Goal: Find specific page/section: Find specific page/section

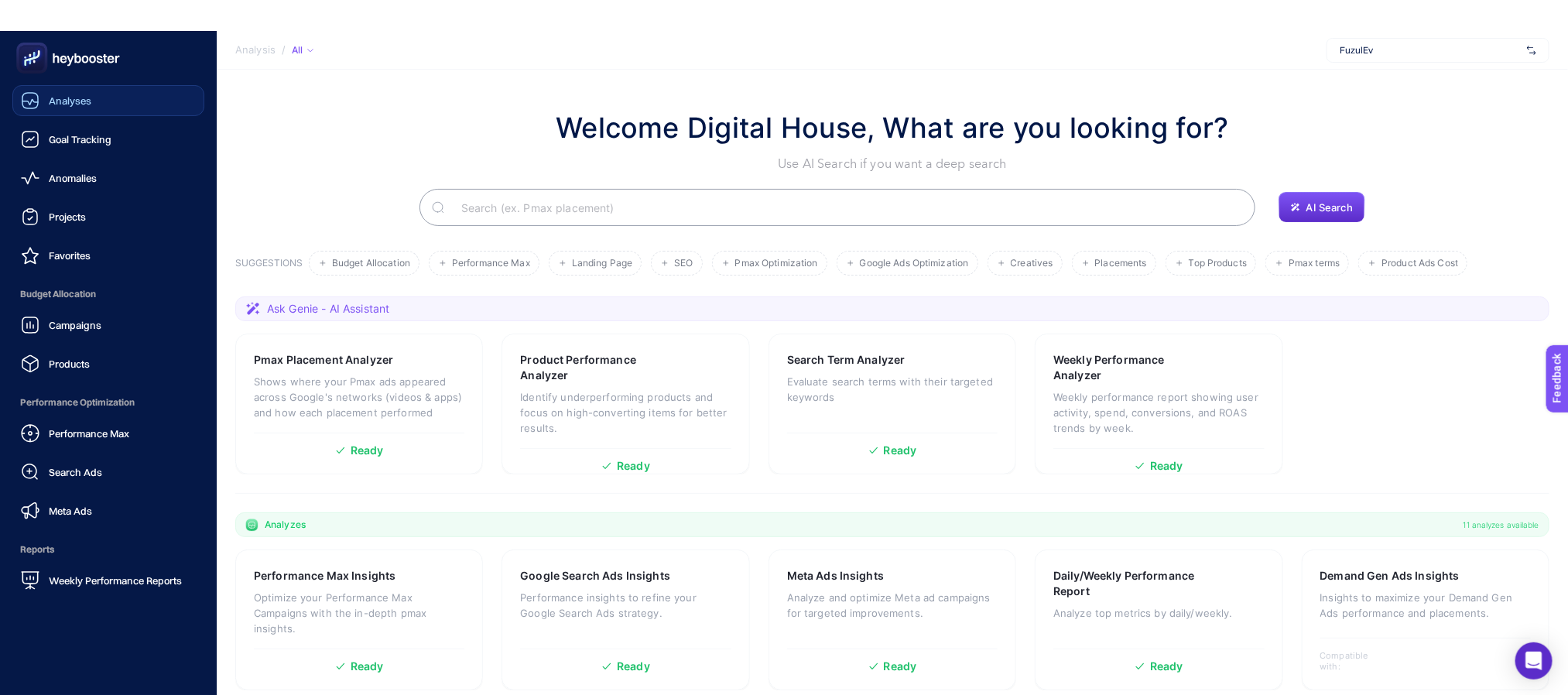
click at [27, 87] on link "Analyses" at bounding box center [108, 100] width 192 height 31
click at [66, 211] on span "Projects" at bounding box center [67, 217] width 37 height 12
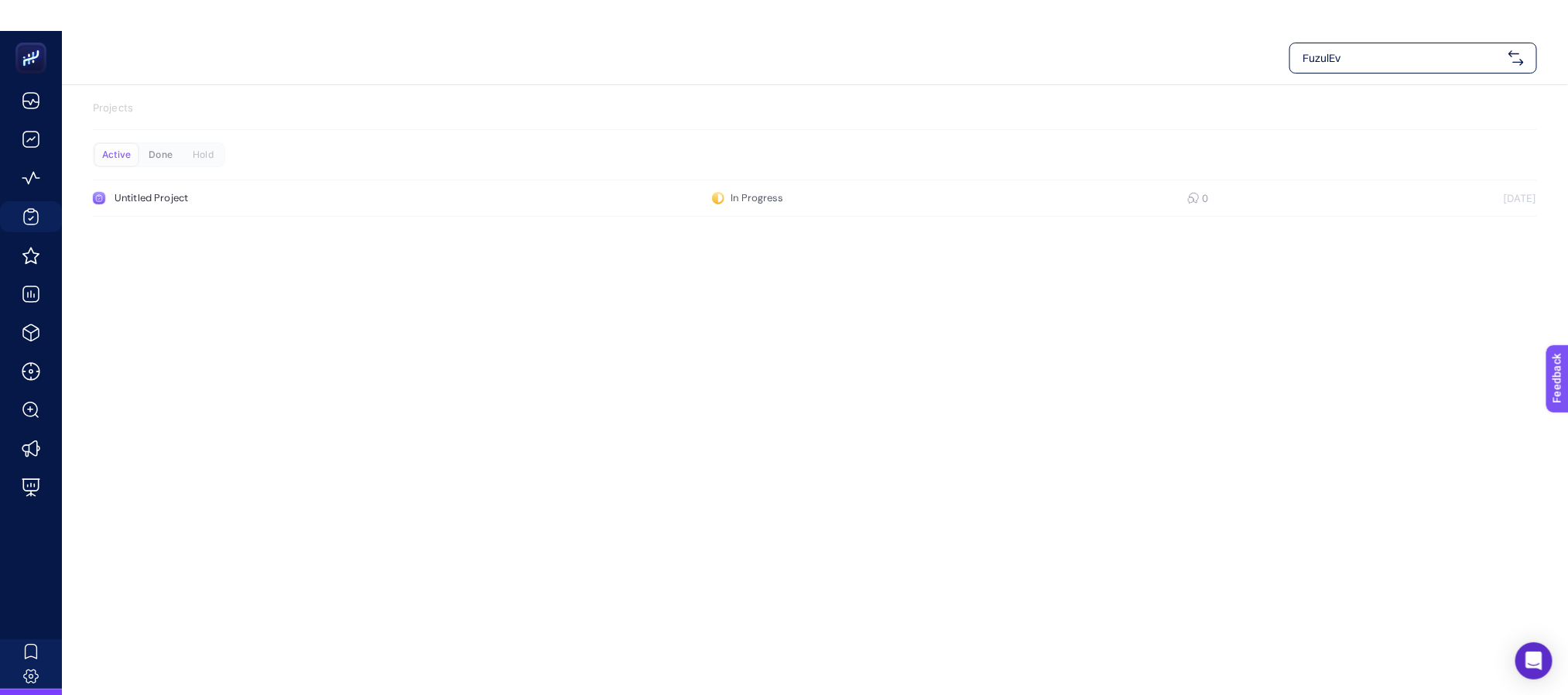
click at [164, 147] on div "Done" at bounding box center [161, 154] width 43 height 21
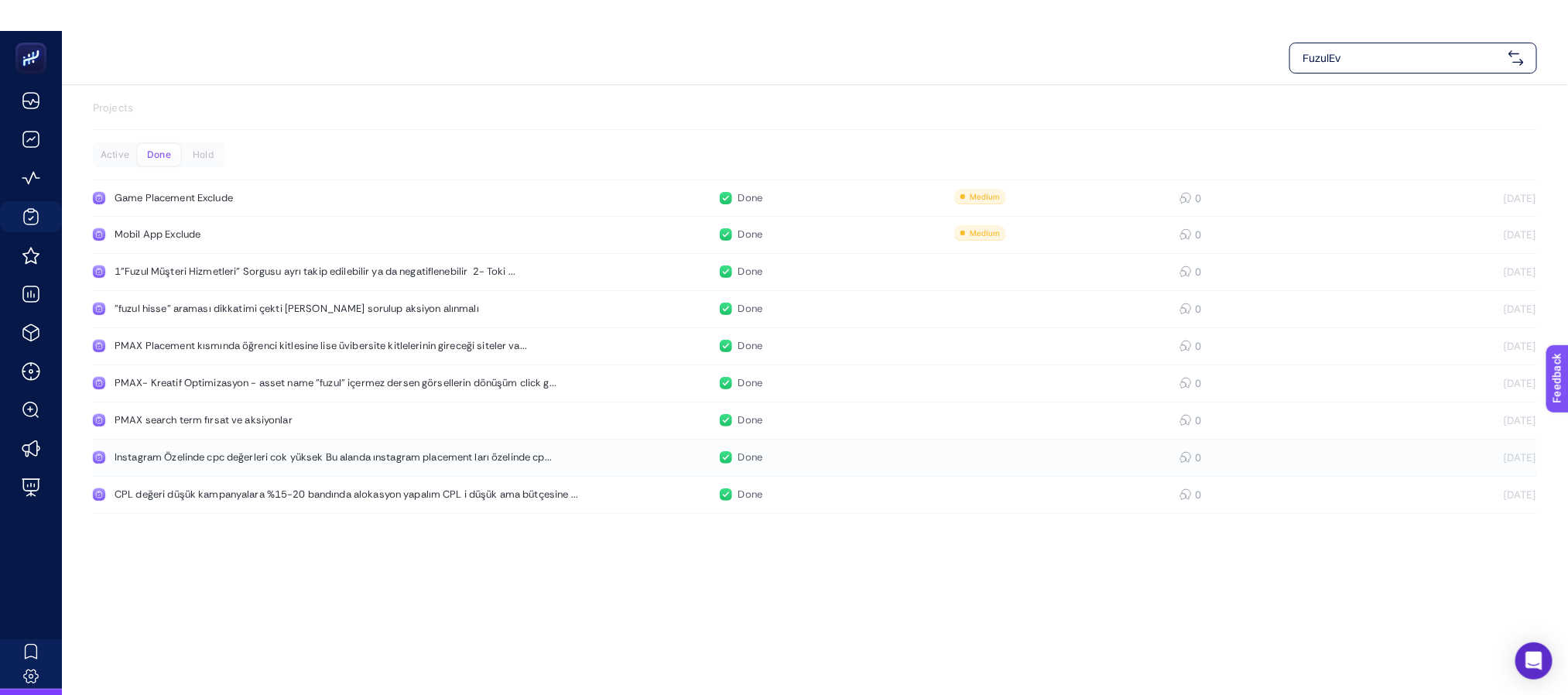
click at [527, 456] on div "Instagram Özelinde cpc değerleri cok yüksek Bu alanda ınstagram placement ları …" at bounding box center [333, 458] width 437 height 12
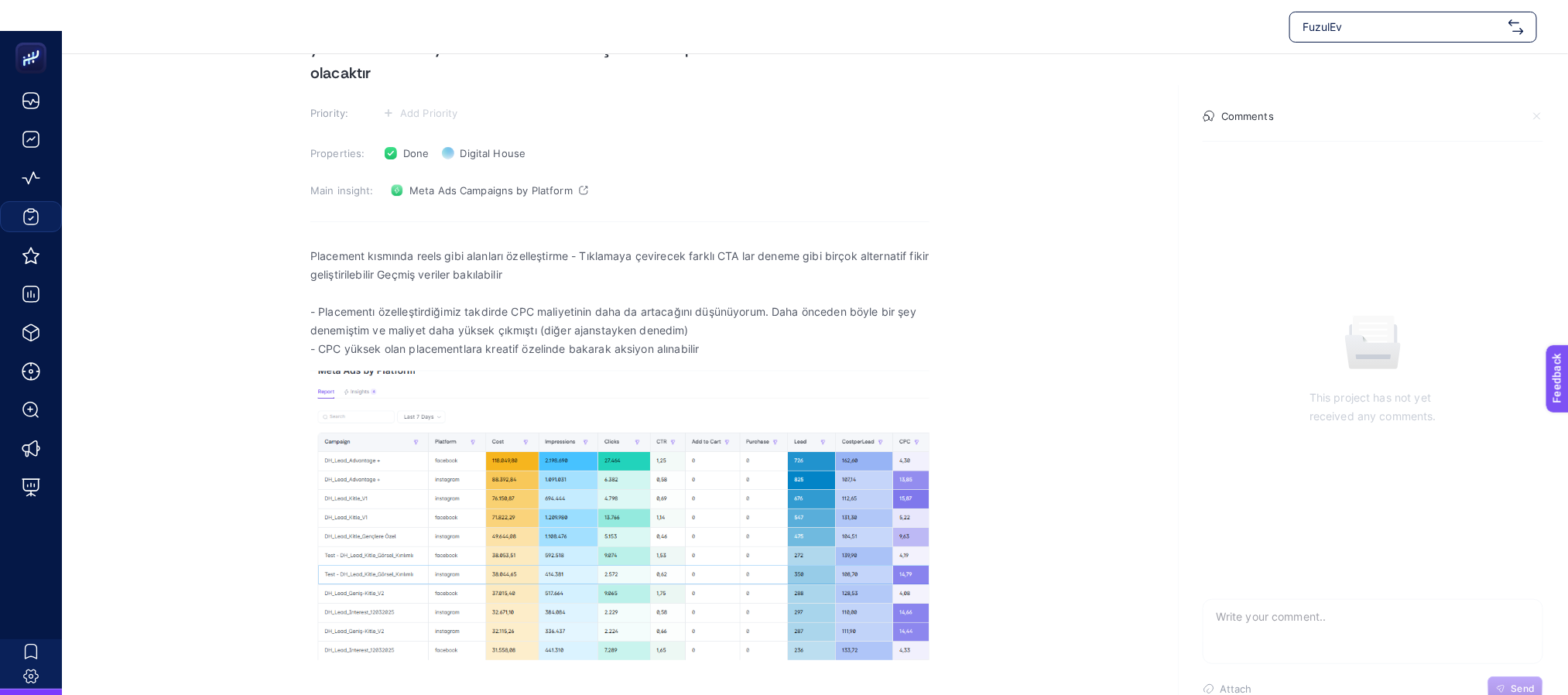
scroll to position [171, 0]
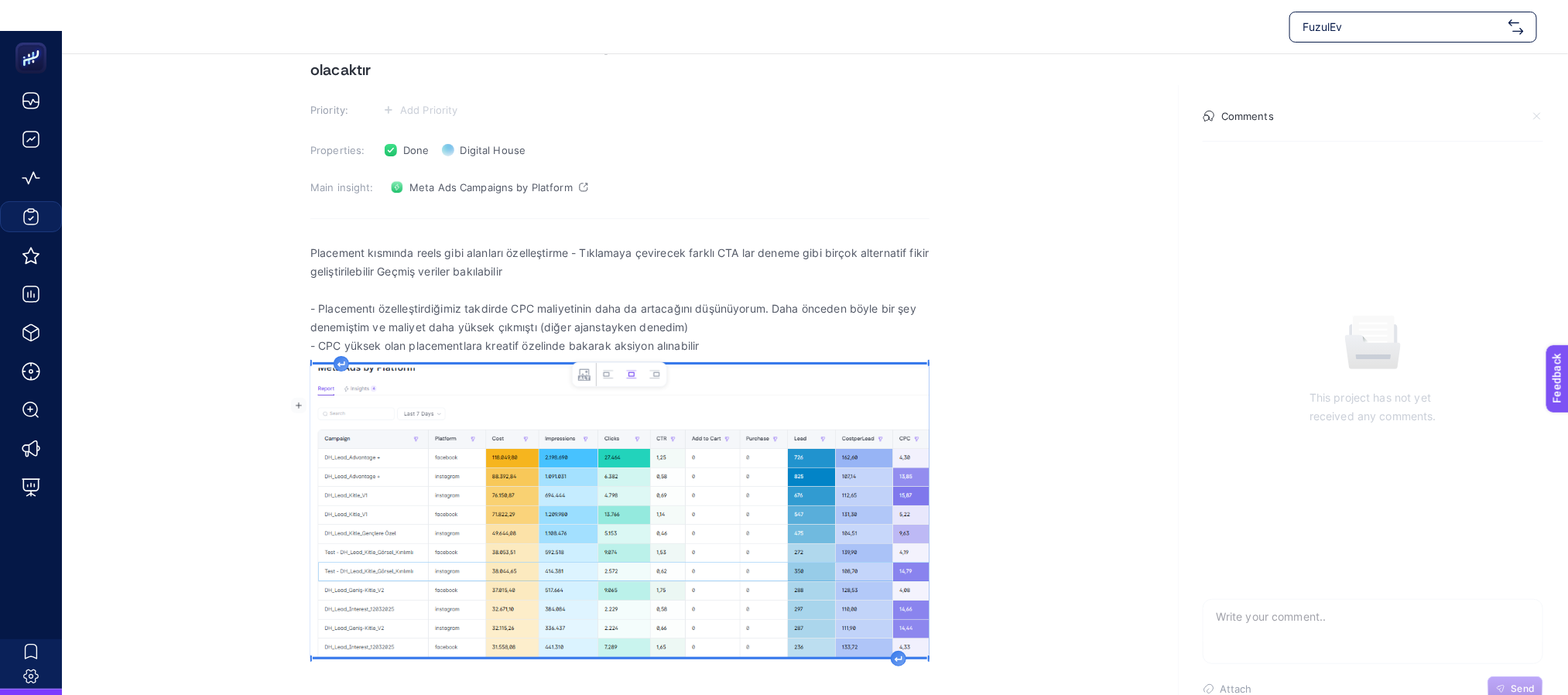
click at [723, 491] on img "Rich Text Editor. Editing area: main" at bounding box center [619, 510] width 619 height 292
click at [634, 548] on img "Rich Text Editor. Editing area: main" at bounding box center [619, 510] width 619 height 292
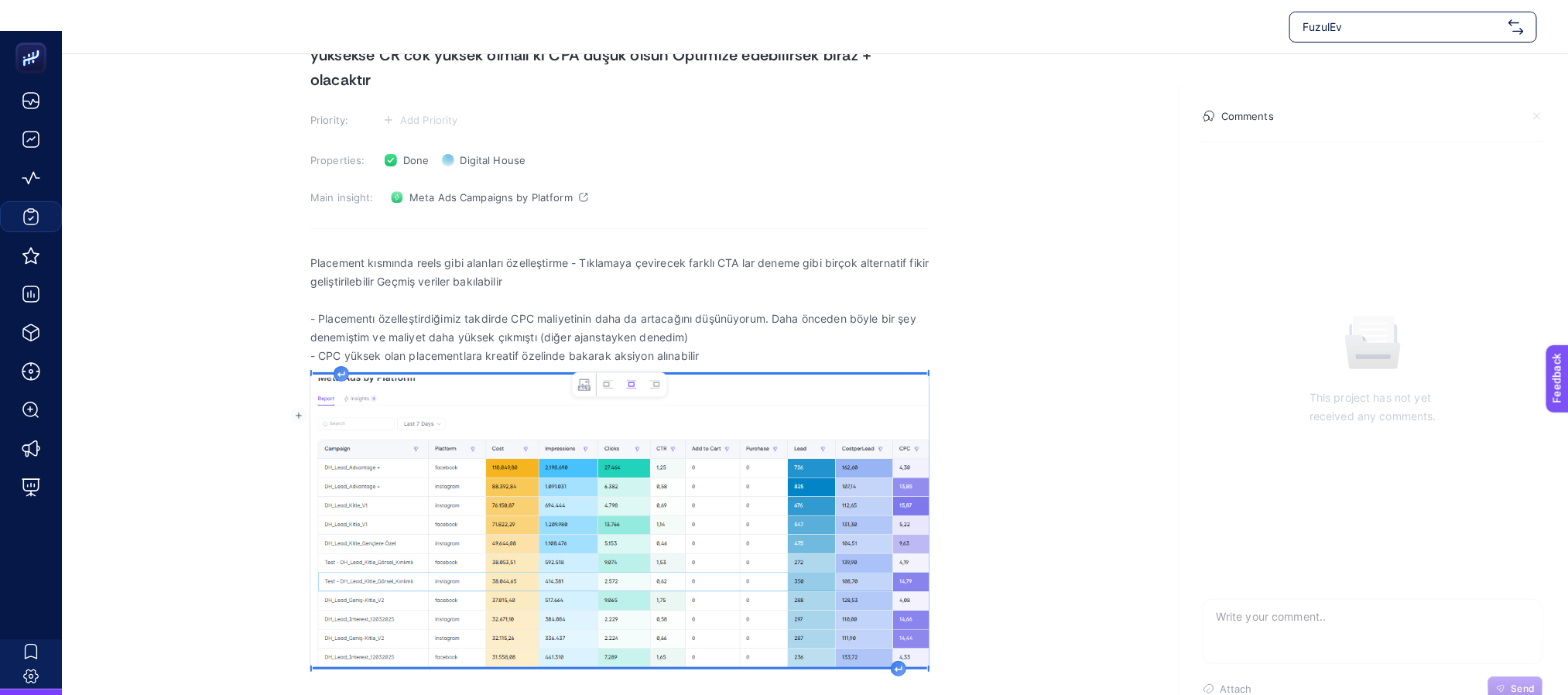
click at [1136, 472] on section "[DATE] Instagram Özelinde cpc değerleri cok yüksek Bu alanda ınstagram placemen…" at bounding box center [815, 310] width 1506 height 771
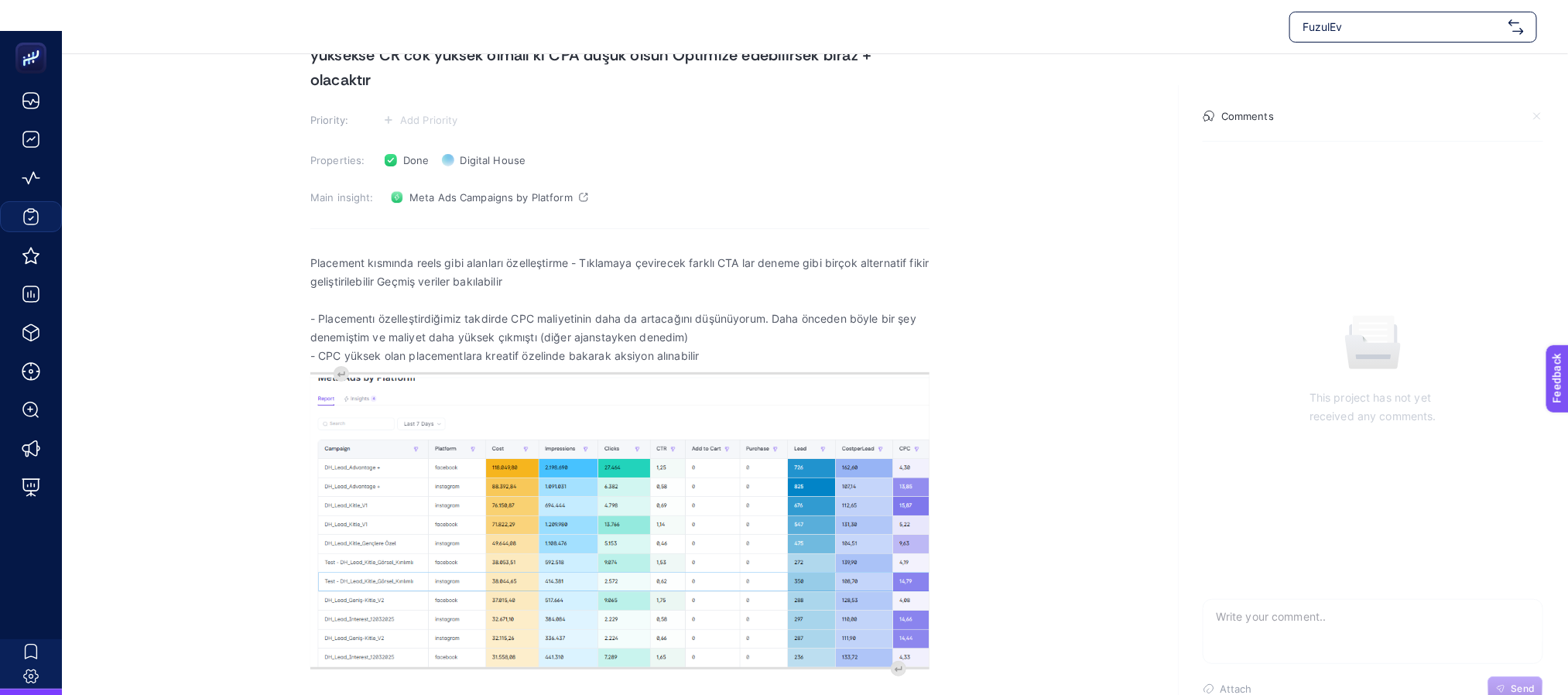
click at [723, 350] on span "- CPC yüksek olan placementlara kreatif özelinde bakarak aksiyon alınabilir" at bounding box center [619, 356] width 619 height 19
click at [1082, 295] on section "[DATE] Instagram Özelinde cpc değerleri cok yüksek Bu alanda ınstagram placemen…" at bounding box center [815, 315] width 1506 height 780
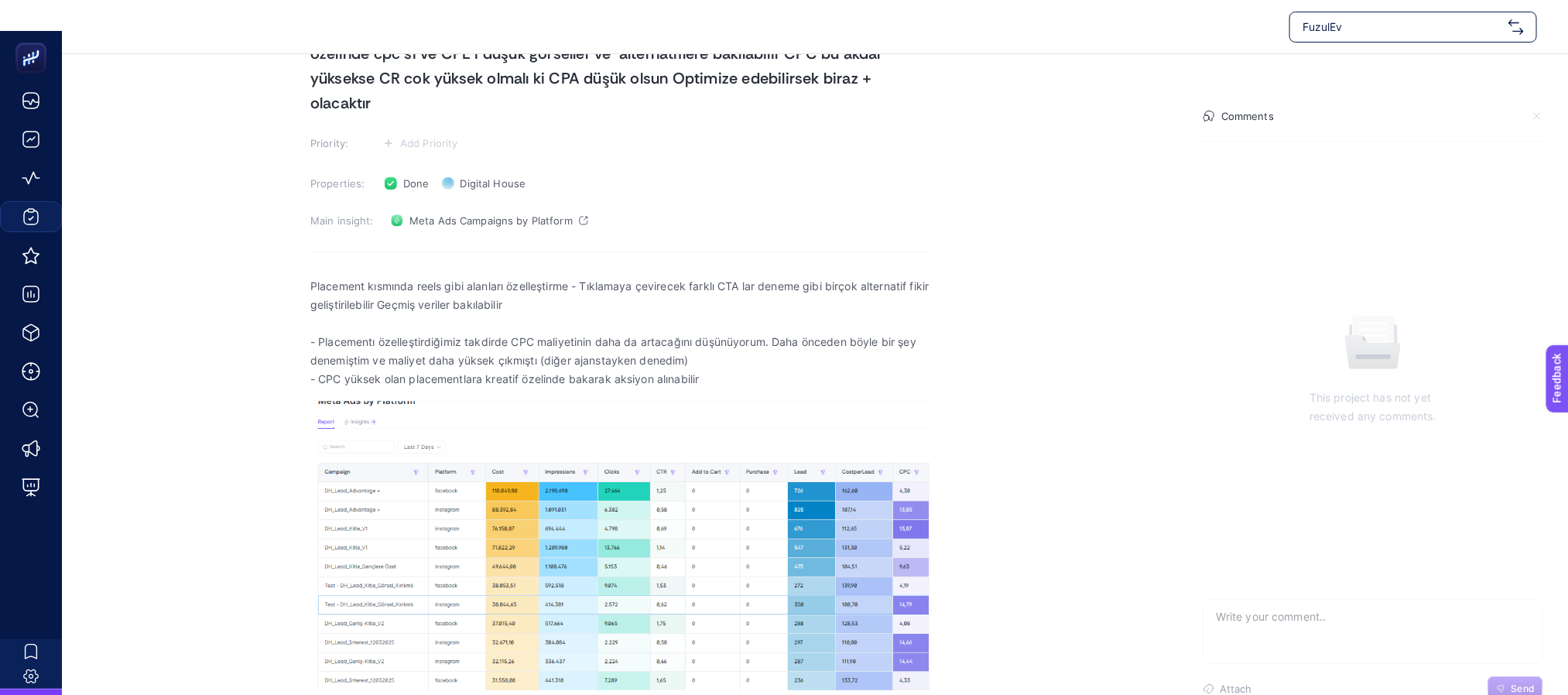
scroll to position [171, 0]
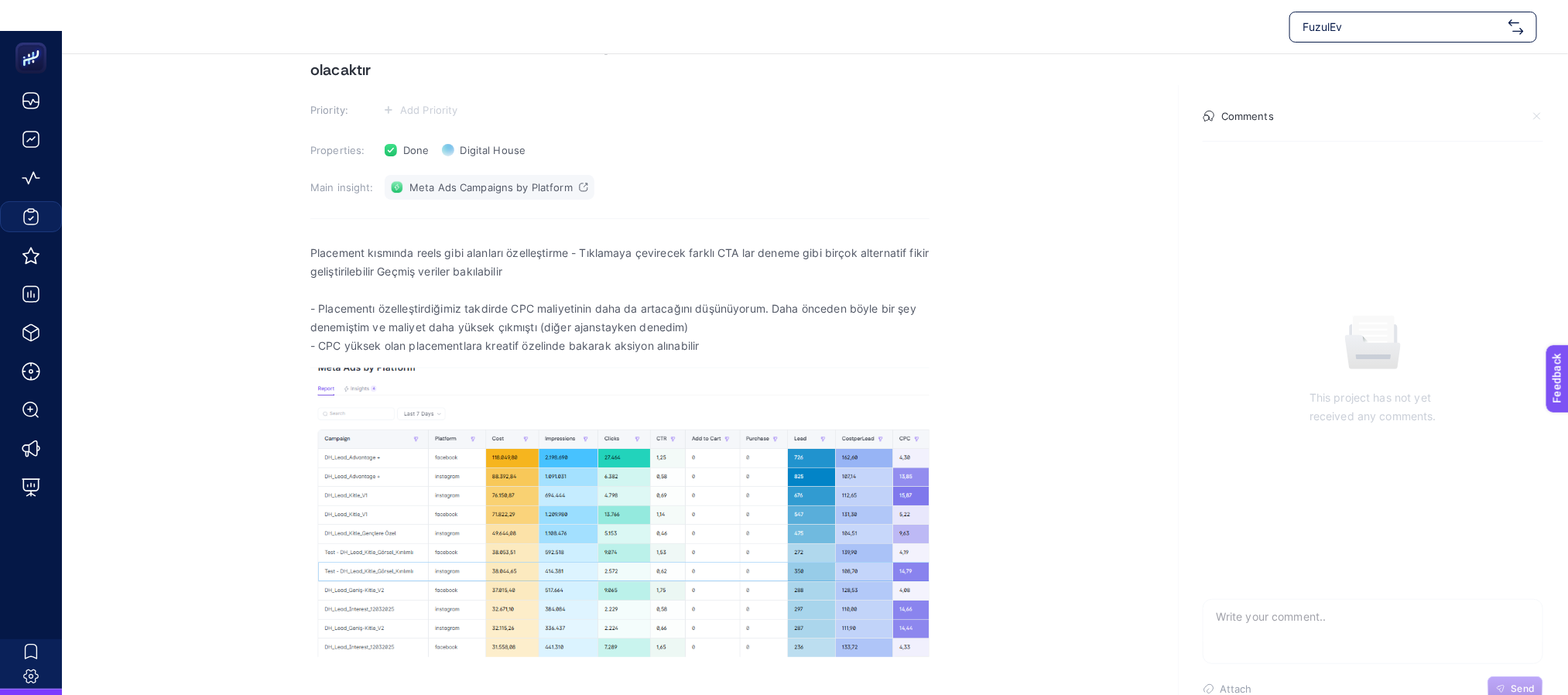
click at [490, 181] on span "Meta Ads Campaigns by Platform" at bounding box center [491, 187] width 164 height 12
click at [586, 265] on p "Placement kısmında reels gibi alanları özelleştirme - Tıklamaya çevirecek farkl…" at bounding box center [619, 261] width 619 height 37
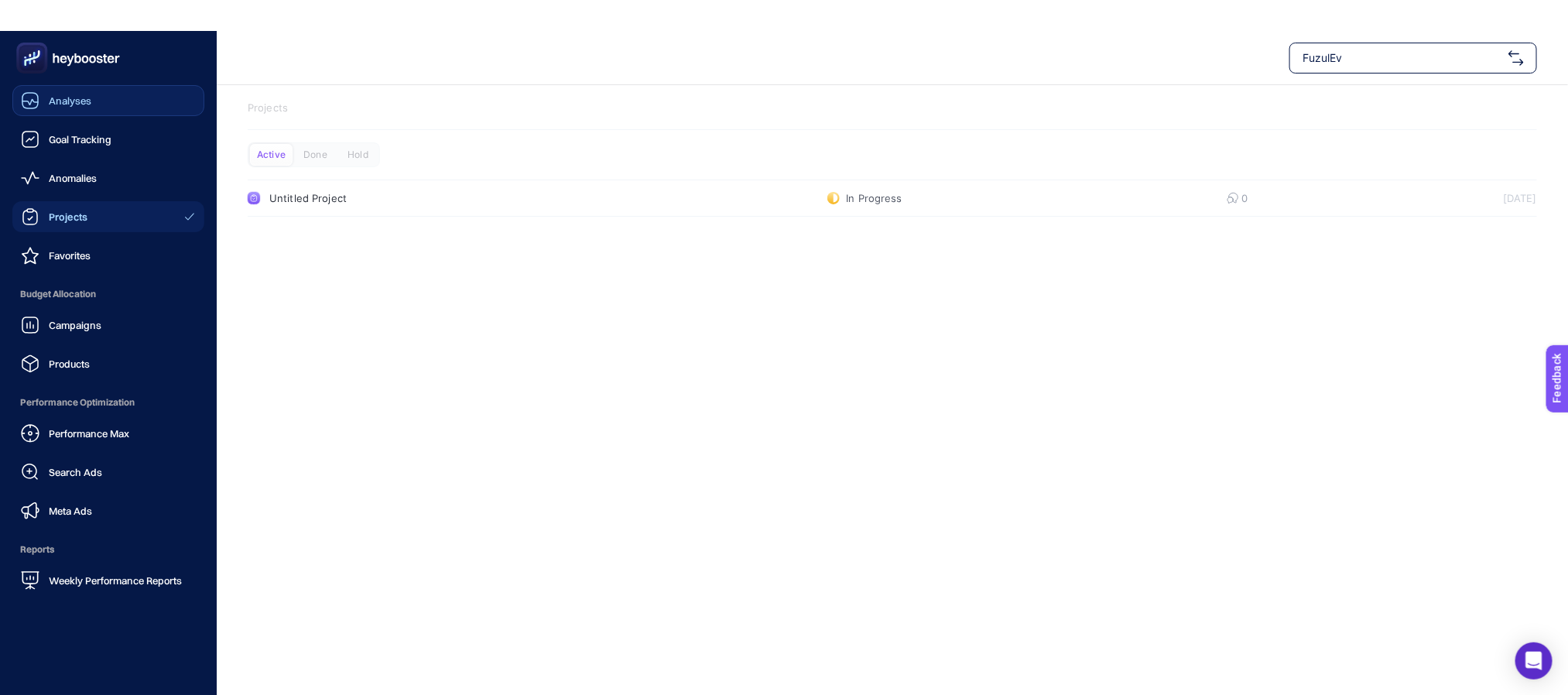
click at [76, 96] on span "Analyses" at bounding box center [70, 100] width 43 height 12
